Goal: Task Accomplishment & Management: Complete application form

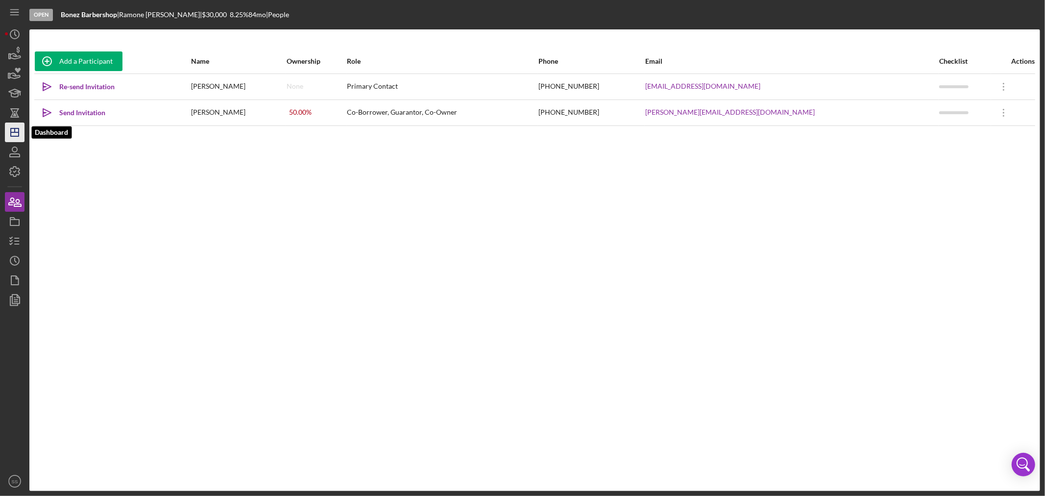
click at [15, 135] on icon "Icon/Dashboard" at bounding box center [14, 132] width 24 height 24
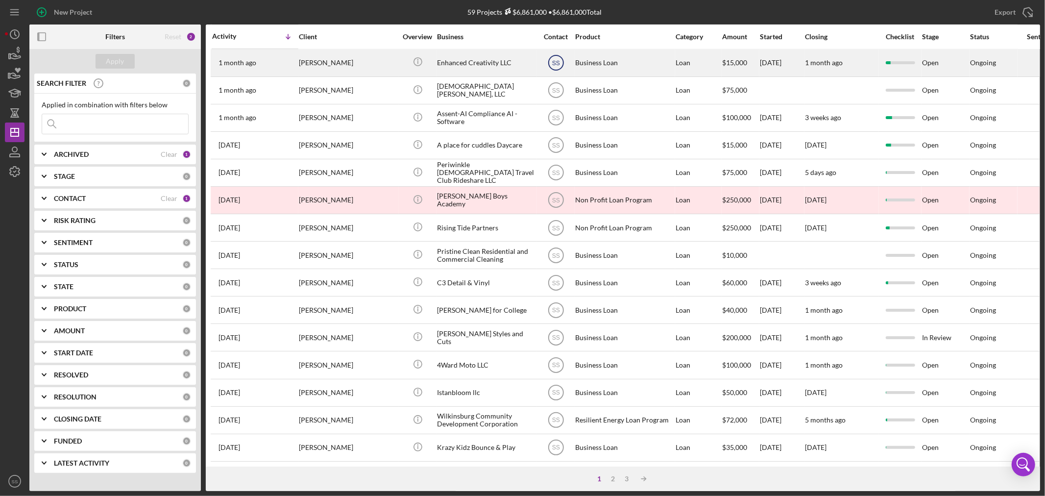
scroll to position [293, 0]
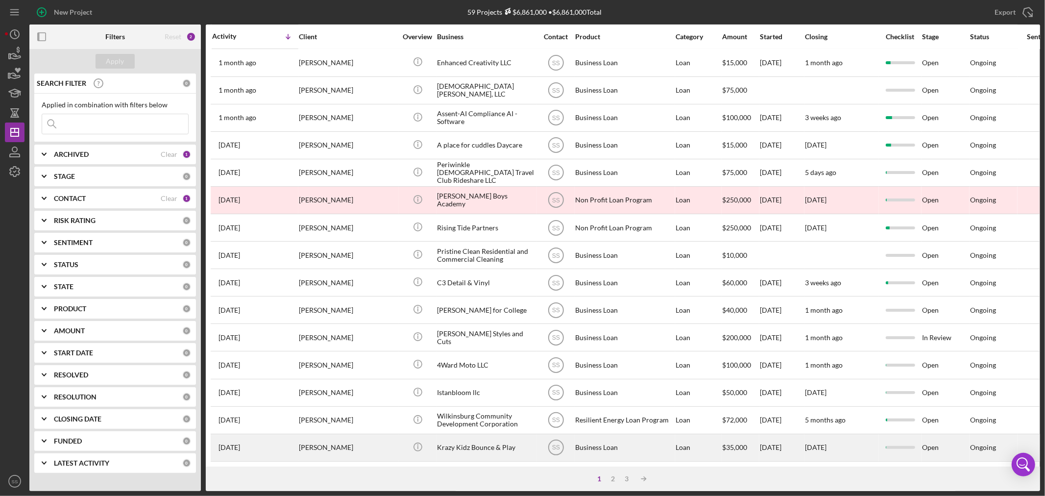
click at [466, 437] on div "Krazy Kidz Bounce & Play" at bounding box center [486, 448] width 98 height 26
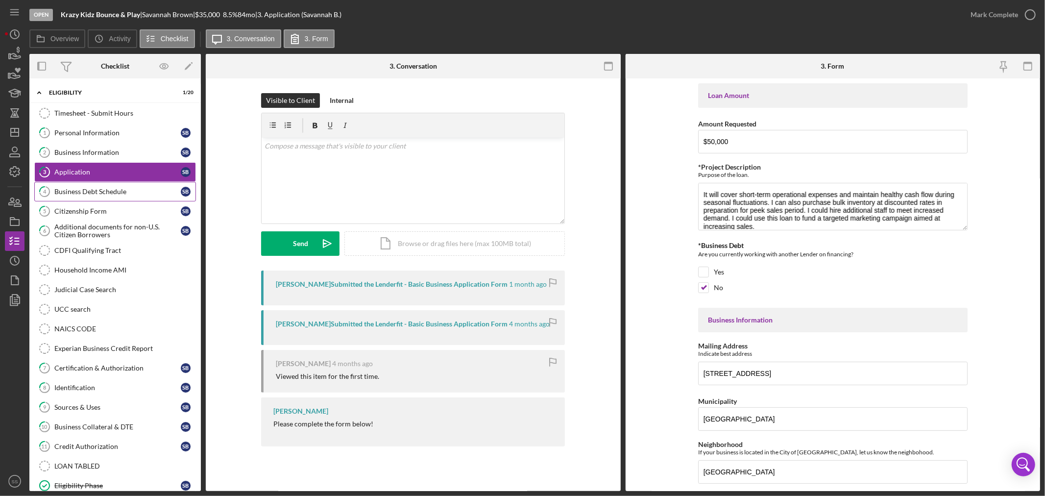
click at [96, 188] on div "Business Debt Schedule" at bounding box center [117, 192] width 126 height 8
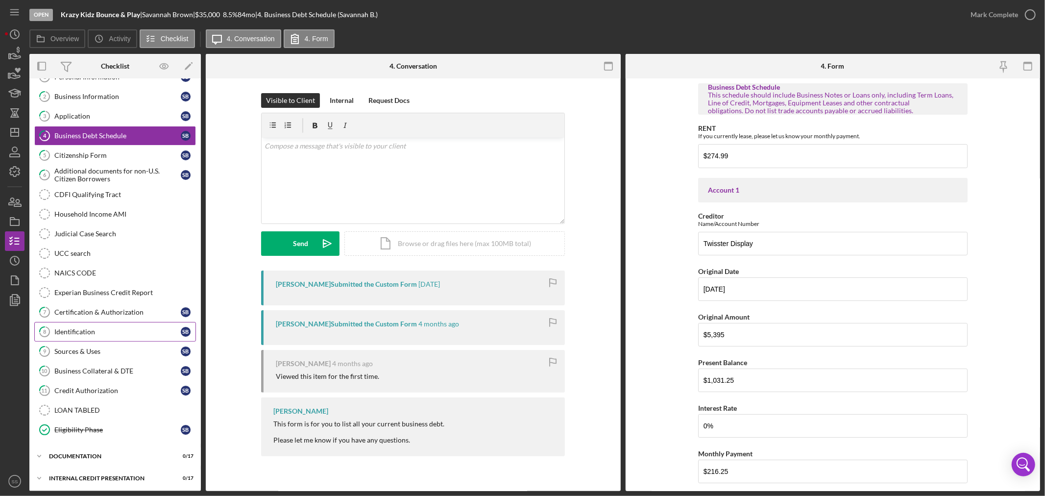
scroll to position [60, 0]
click at [77, 450] on div "Icon/Expander documentation 0 / 17" at bounding box center [114, 454] width 171 height 20
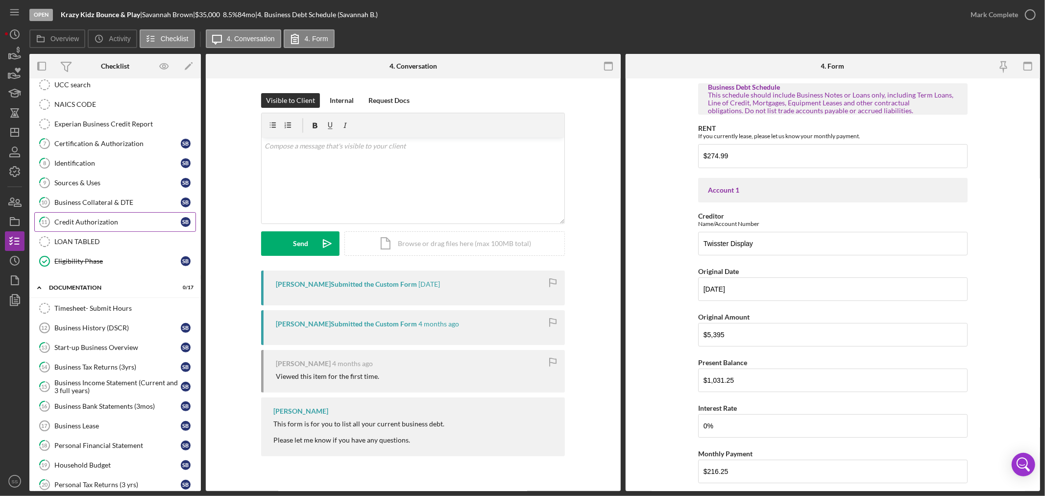
scroll to position [278, 0]
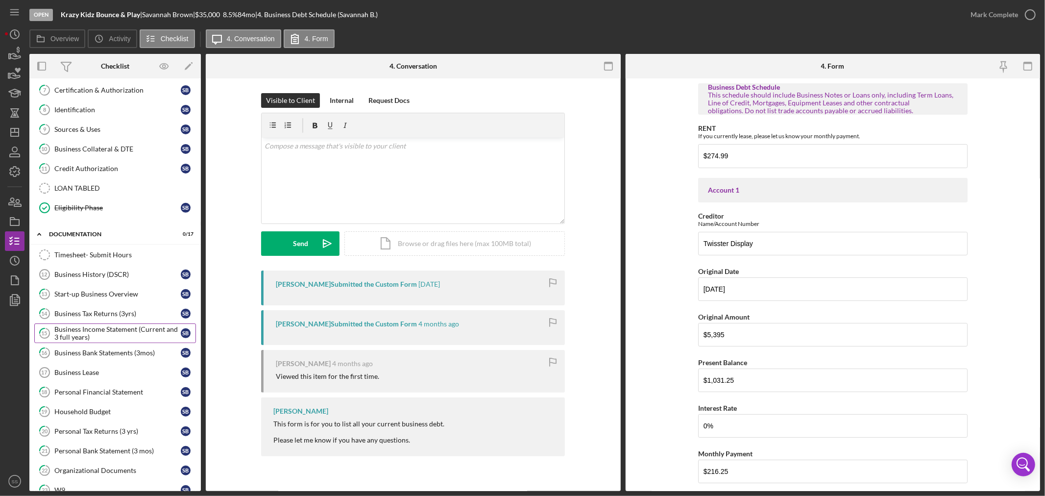
click at [96, 332] on div "Business Income Statement (Current and 3 full years)" at bounding box center [117, 333] width 126 height 16
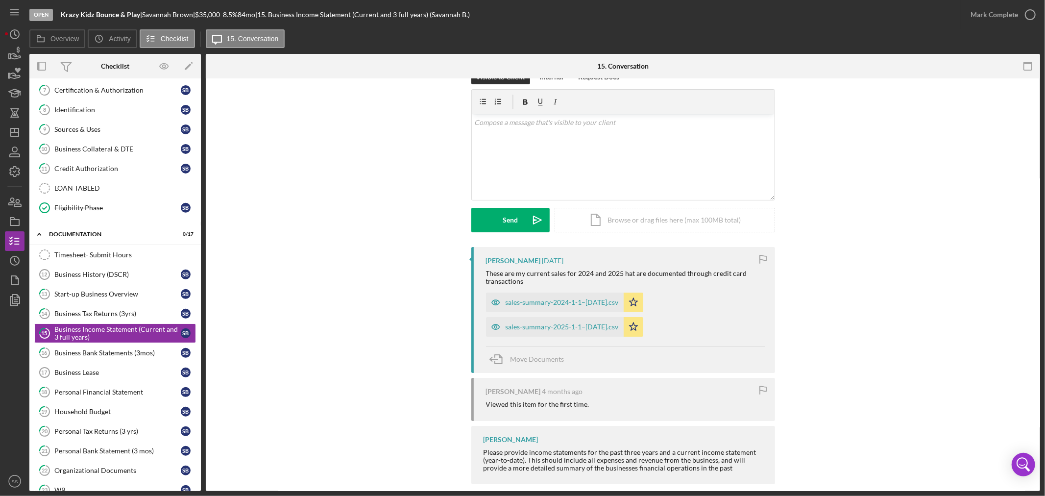
scroll to position [36, 0]
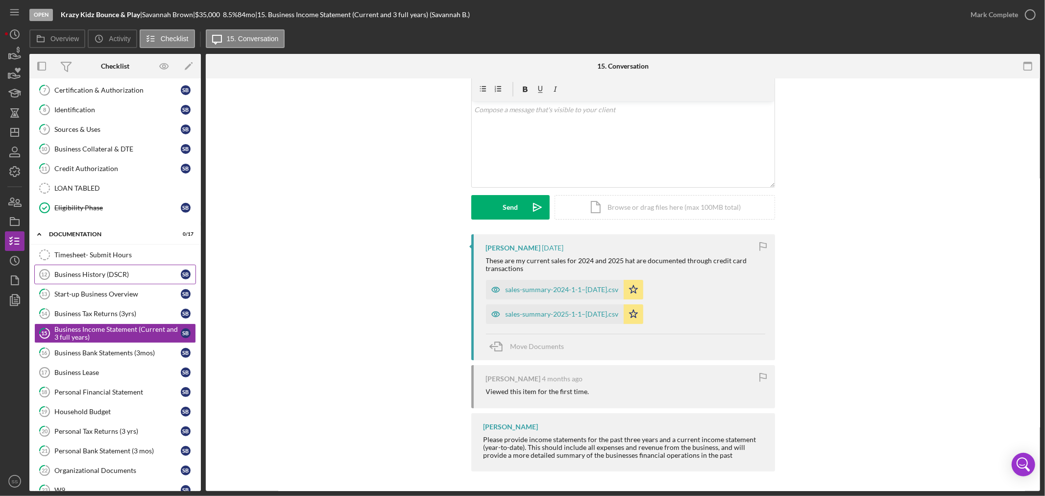
click at [97, 273] on div "Business History (DSCR)" at bounding box center [117, 274] width 126 height 8
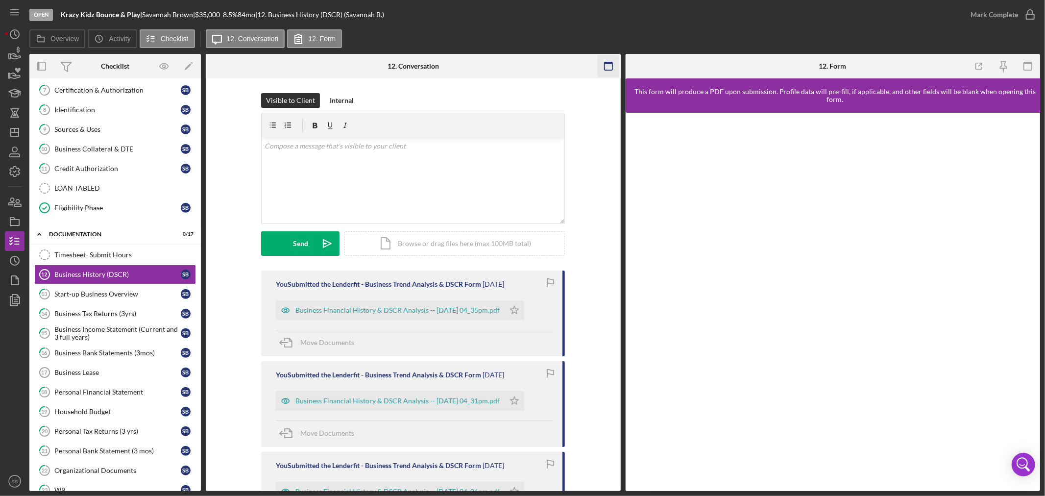
click at [604, 65] on rect "button" at bounding box center [608, 66] width 8 height 8
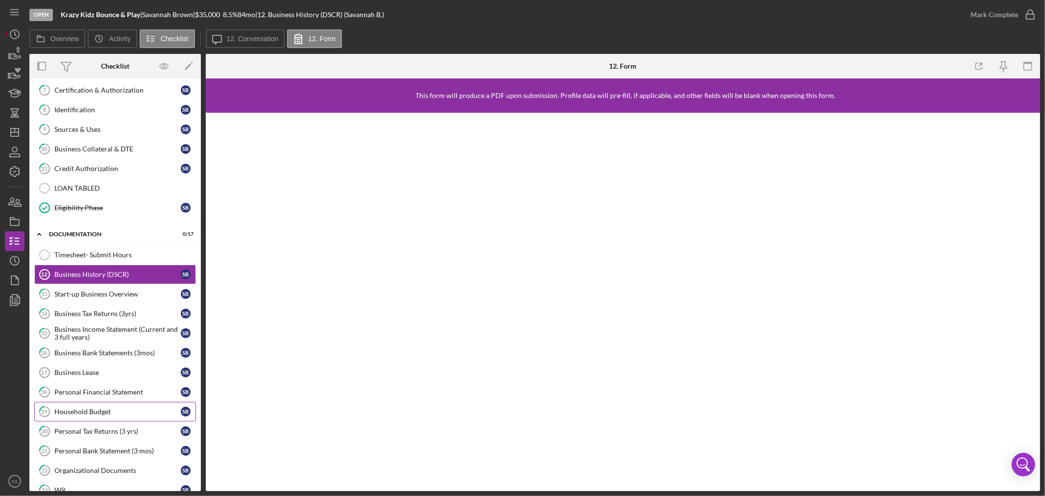
click at [92, 407] on link "19 Household Budget S B" at bounding box center [115, 412] width 162 height 20
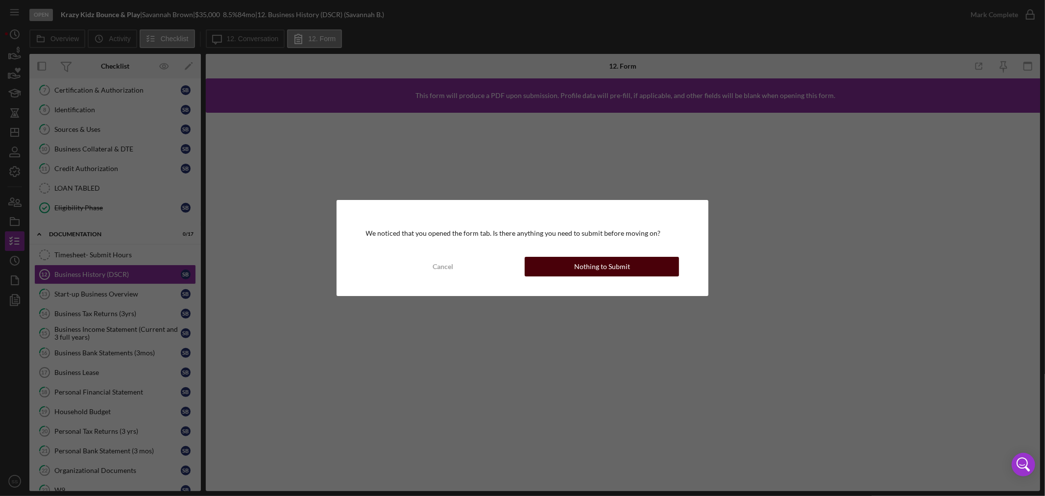
click at [590, 265] on div "Nothing to Submit" at bounding box center [602, 267] width 56 height 20
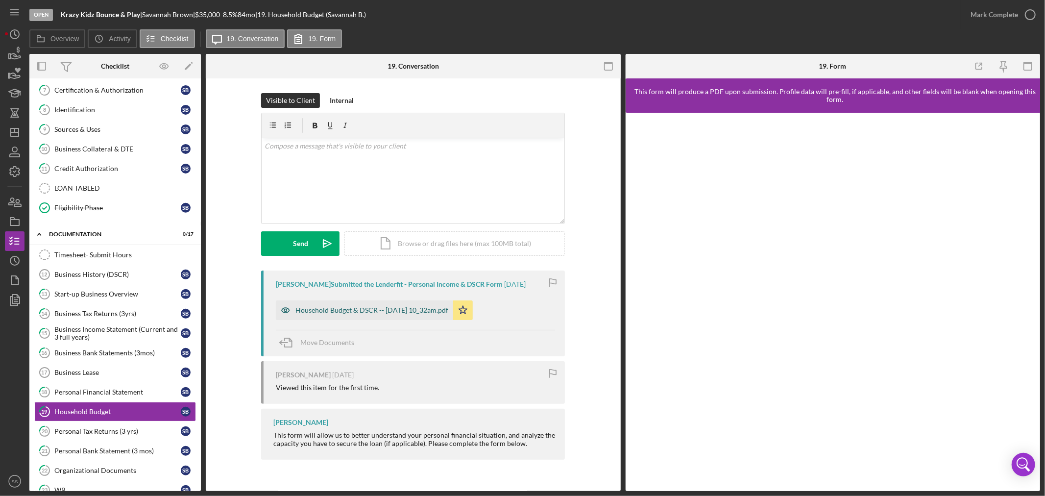
click at [421, 307] on div "Household Budget & DSCR -- [DATE] 10_32am.pdf" at bounding box center [371, 310] width 153 height 8
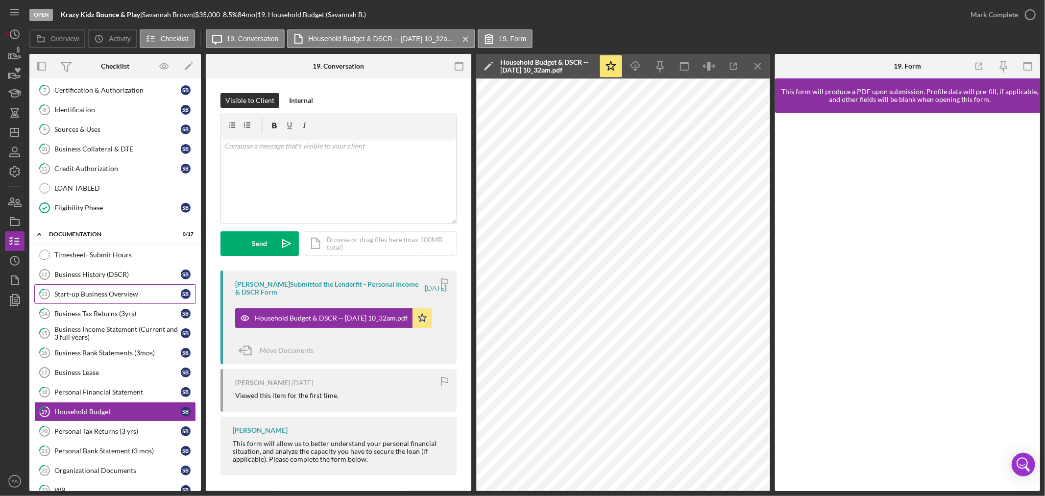
drag, startPoint x: 100, startPoint y: 276, endPoint x: 116, endPoint y: 300, distance: 28.3
click at [100, 276] on div "Business History (DSCR)" at bounding box center [117, 274] width 126 height 8
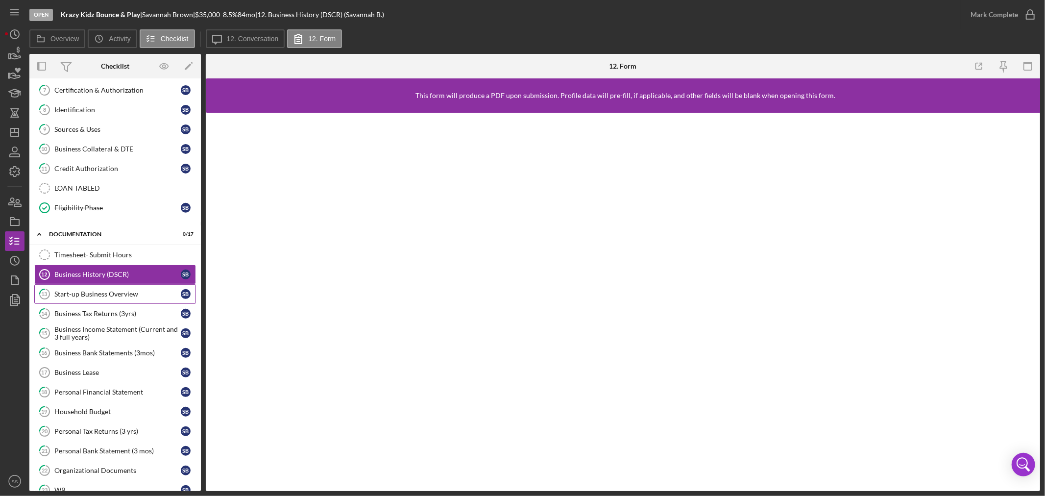
click at [84, 296] on div "Start-up Business Overview" at bounding box center [117, 294] width 126 height 8
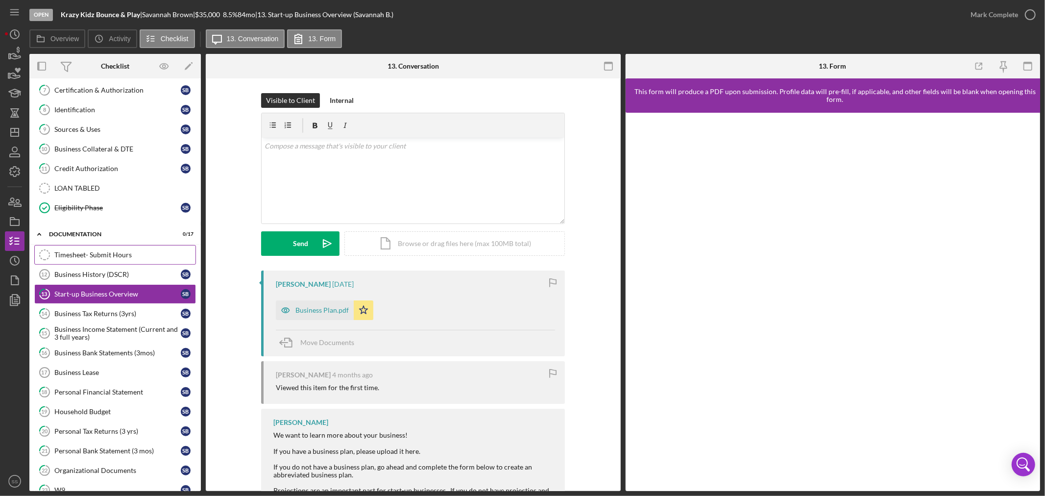
click at [87, 257] on div "Timesheet- Submit Hours" at bounding box center [124, 255] width 141 height 8
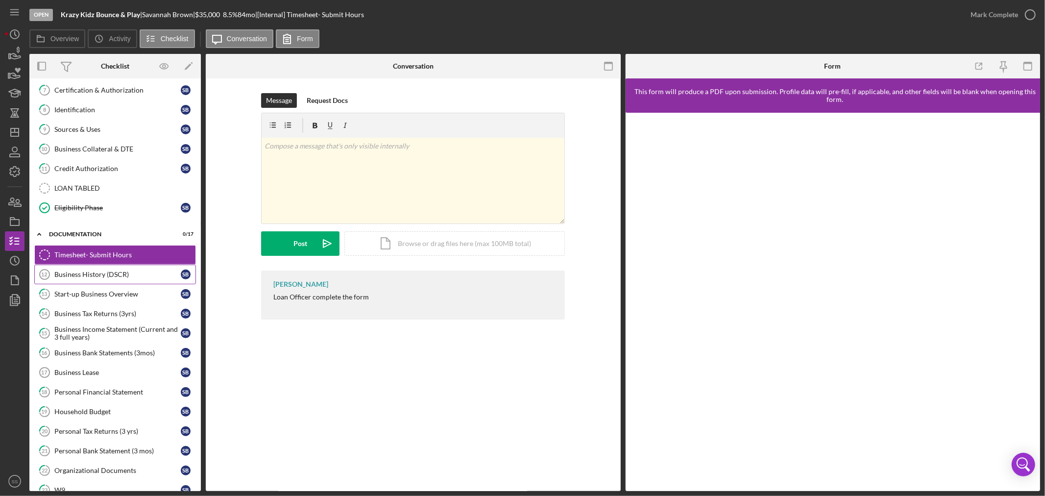
click at [89, 273] on div "Business History (DSCR)" at bounding box center [117, 274] width 126 height 8
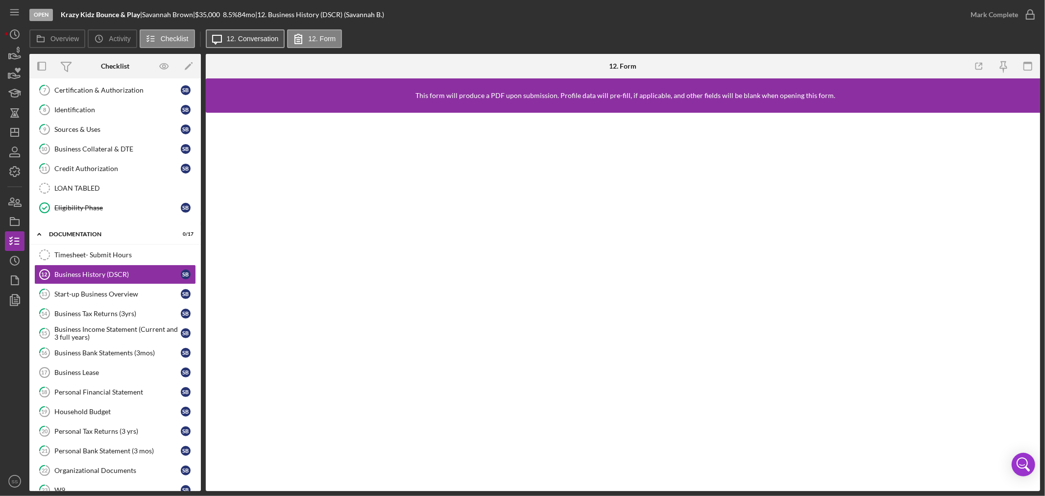
click at [242, 34] on button "Icon/Message 12. Conversation" at bounding box center [245, 38] width 79 height 19
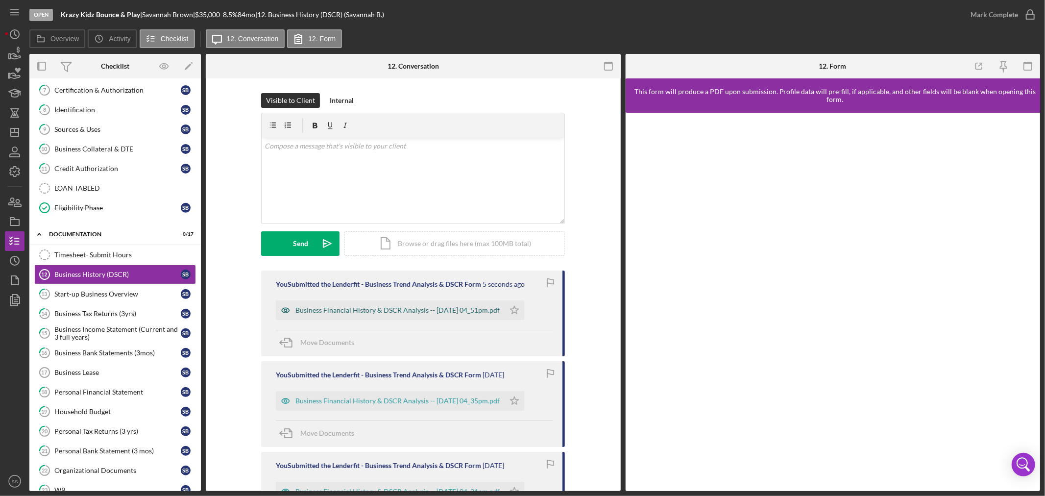
click at [373, 311] on div "Business Financial History & DSCR Analysis -- [DATE] 04_51pm.pdf" at bounding box center [397, 310] width 204 height 8
